Goal: Task Accomplishment & Management: Manage account settings

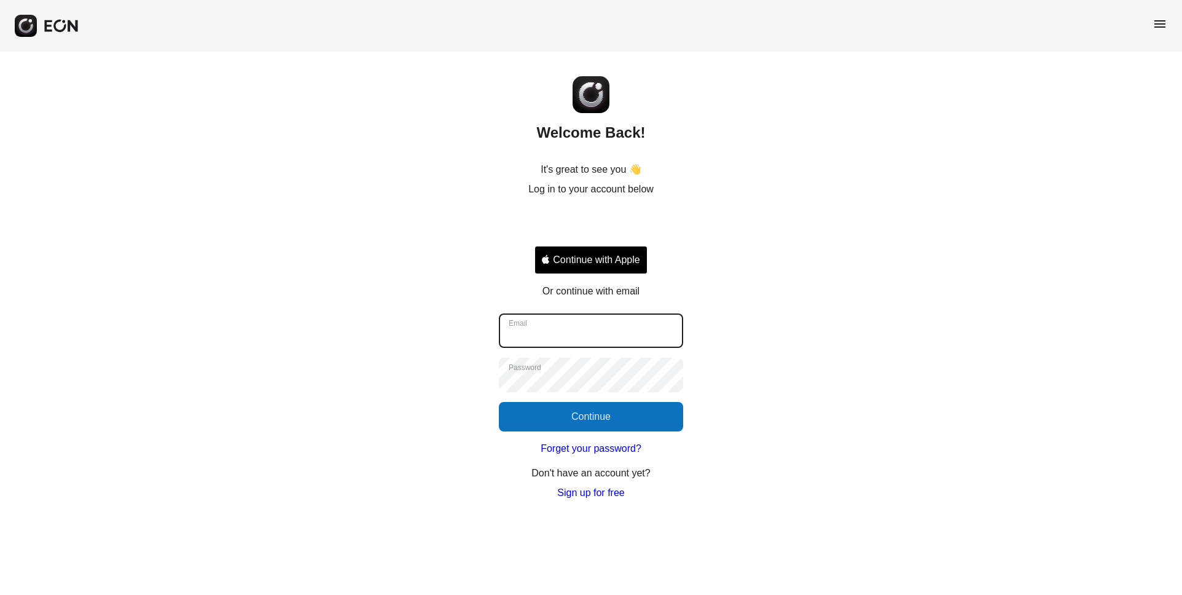
click at [602, 329] on input "Email" at bounding box center [591, 330] width 184 height 34
type input "**********"
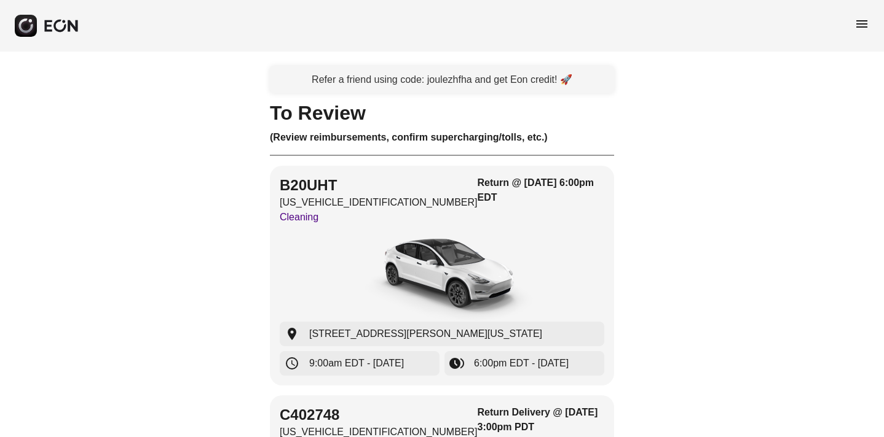
click at [873, 26] on div "menu" at bounding box center [442, 26] width 884 height 52
click at [871, 25] on div "menu" at bounding box center [442, 26] width 884 height 52
click at [854, 25] on span "menu" at bounding box center [861, 24] width 15 height 15
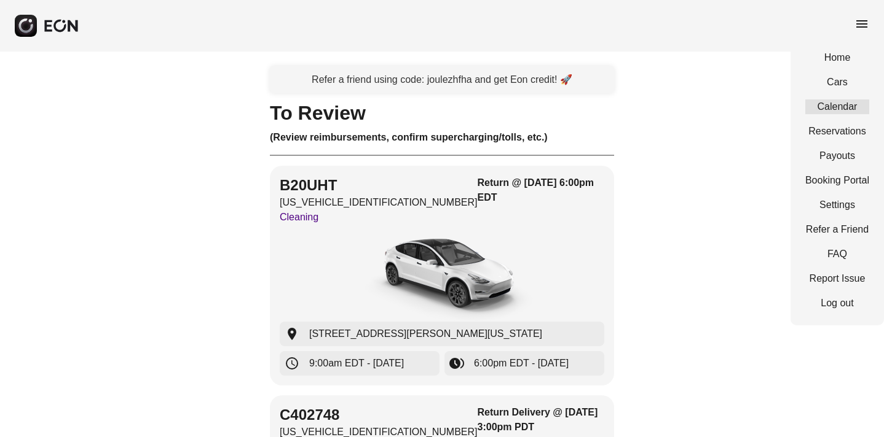
click at [836, 103] on link "Calendar" at bounding box center [837, 107] width 64 height 15
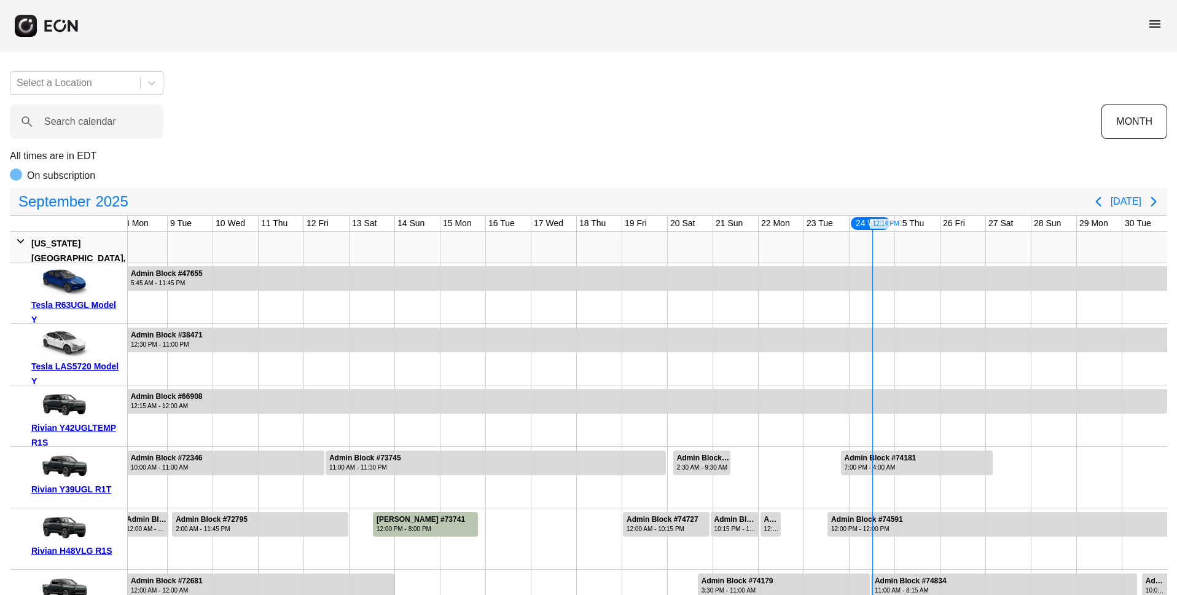
scroll to position [0, 324]
